Goal: Transaction & Acquisition: Purchase product/service

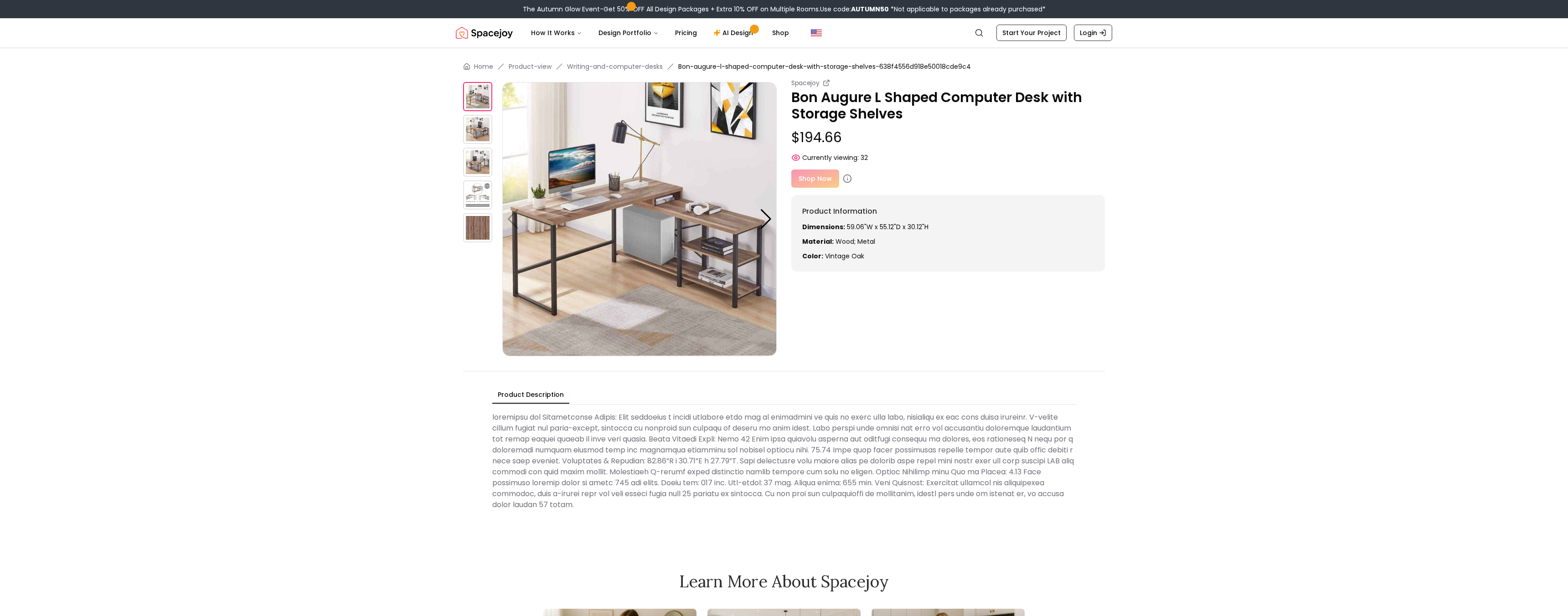
click at [474, 124] on img at bounding box center [477, 129] width 29 height 29
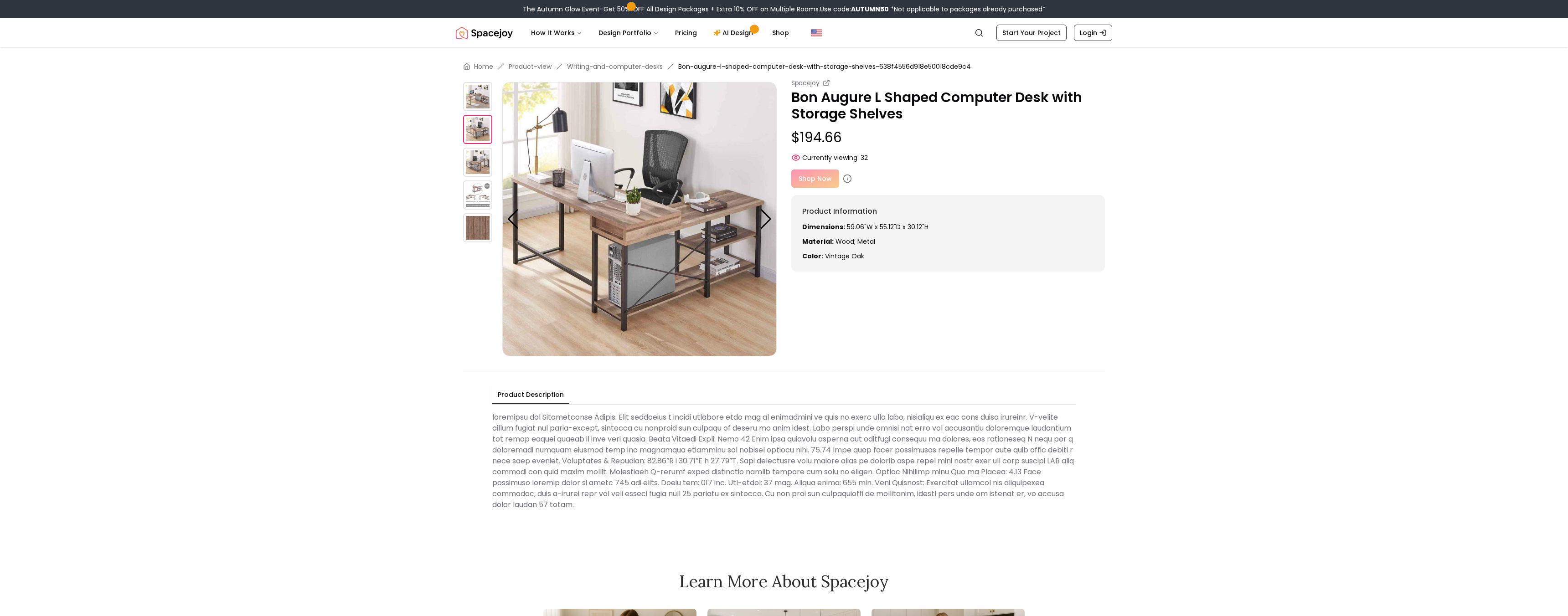
click at [470, 168] on img at bounding box center [477, 161] width 29 height 29
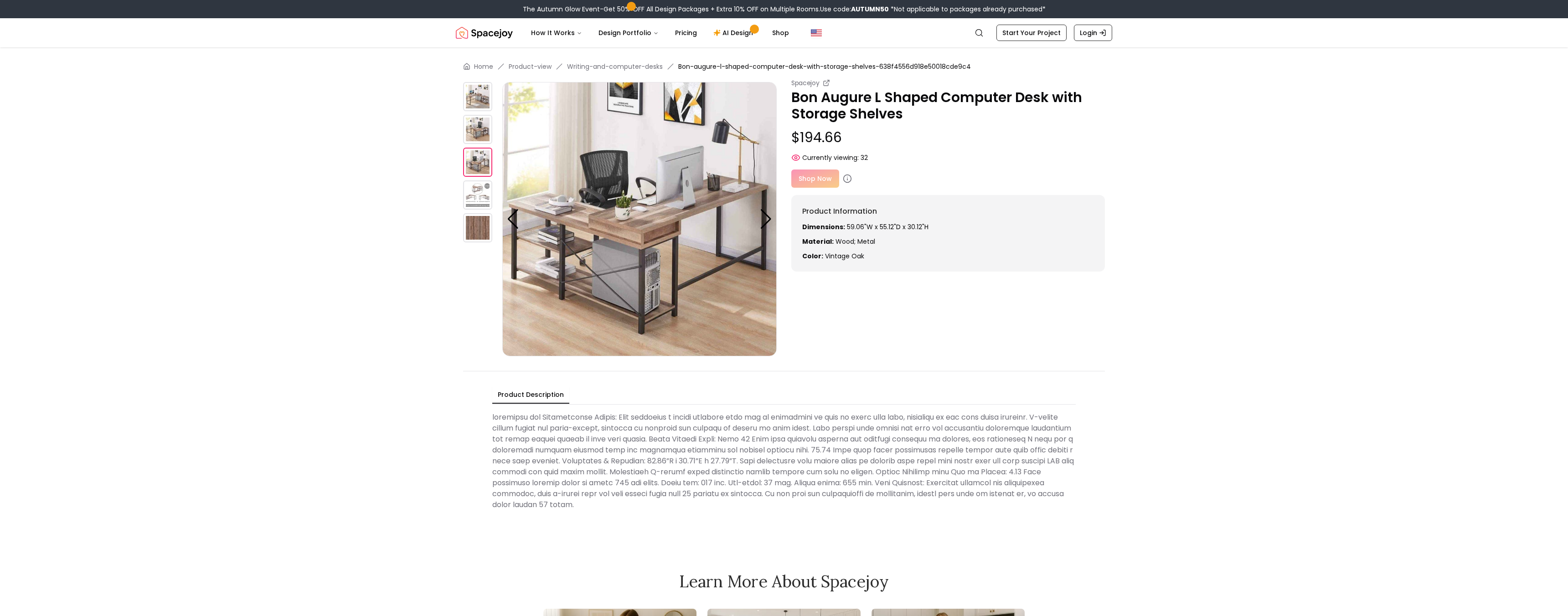
click at [466, 210] on div at bounding box center [482, 219] width 39 height 275
click at [472, 241] on img at bounding box center [477, 228] width 29 height 29
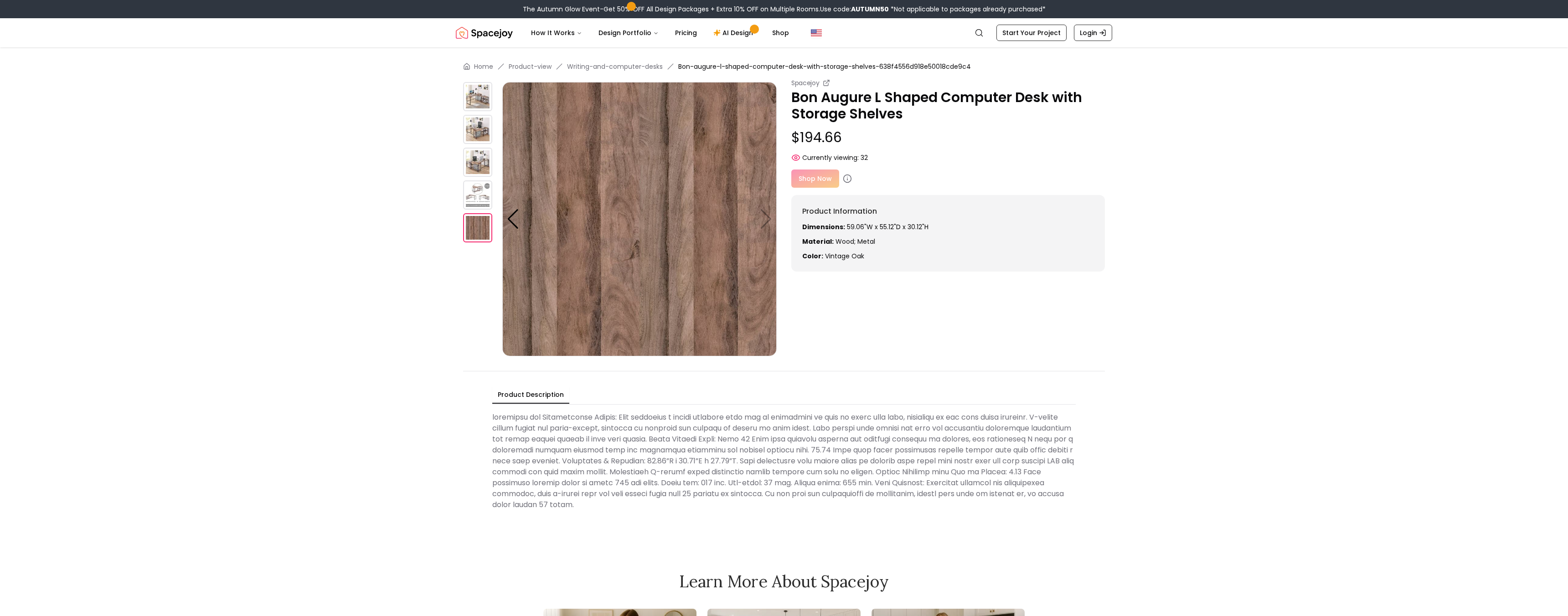
click at [474, 103] on img at bounding box center [477, 96] width 29 height 29
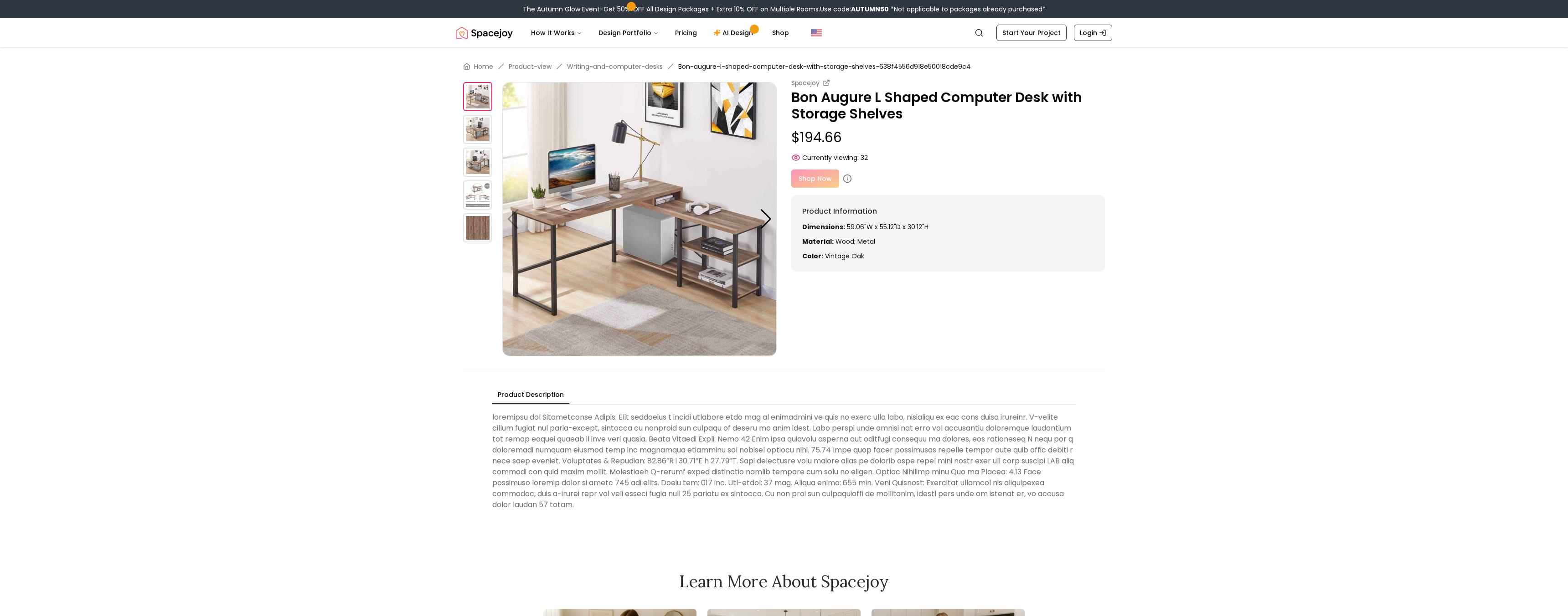
click at [610, 191] on img at bounding box center [640, 219] width 275 height 275
click at [651, 200] on img at bounding box center [640, 219] width 275 height 275
click at [640, 246] on img at bounding box center [640, 219] width 275 height 275
click at [800, 99] on p "Bon Augure L Shaped Computer Desk with Storage Shelves" at bounding box center [948, 106] width 314 height 33
drag, startPoint x: 800, startPoint y: 99, endPoint x: 885, endPoint y: 113, distance: 86.1
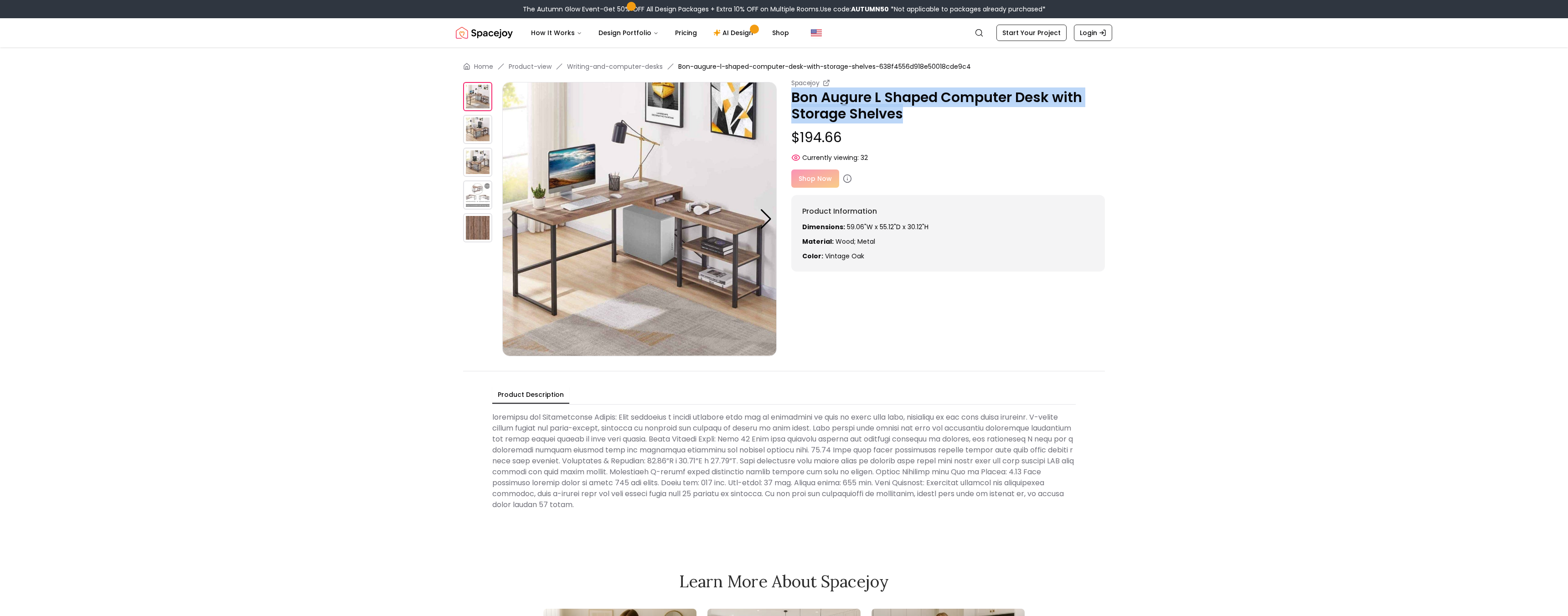
click at [885, 113] on p "Bon Augure L Shaped Computer Desk with Storage Shelves" at bounding box center [948, 106] width 314 height 33
